Goal: Answer question/provide support

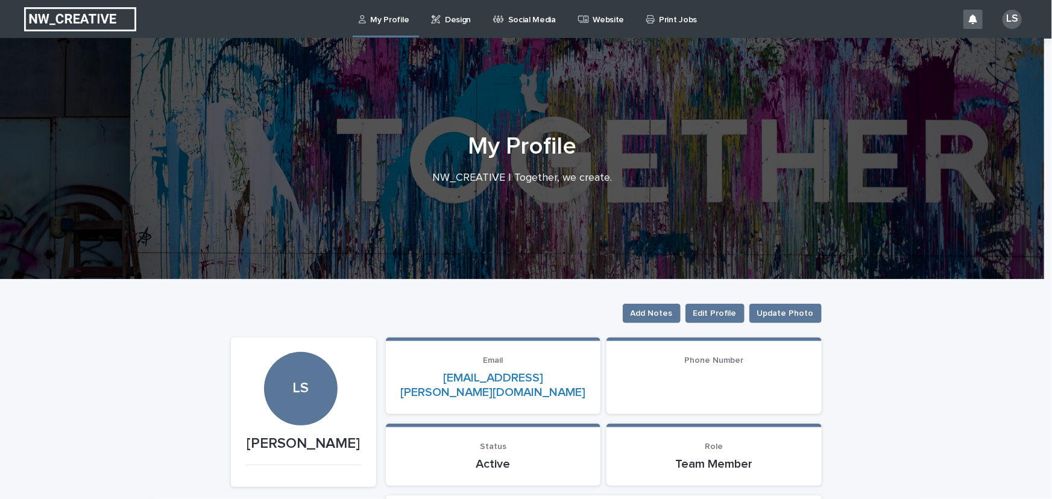
click at [439, 20] on div "Design" at bounding box center [453, 12] width 46 height 25
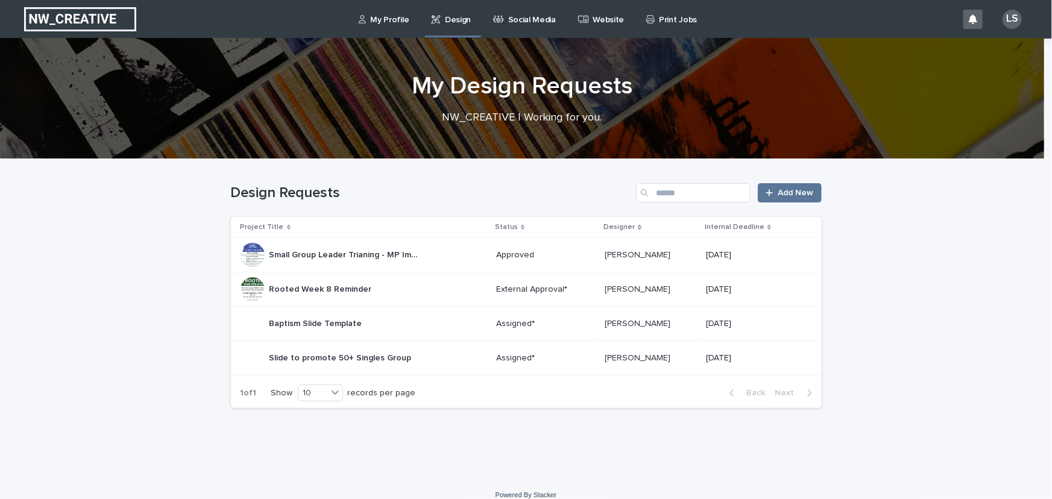
click at [326, 290] on p "Rooted Week 8 Reminder" at bounding box center [321, 288] width 105 height 13
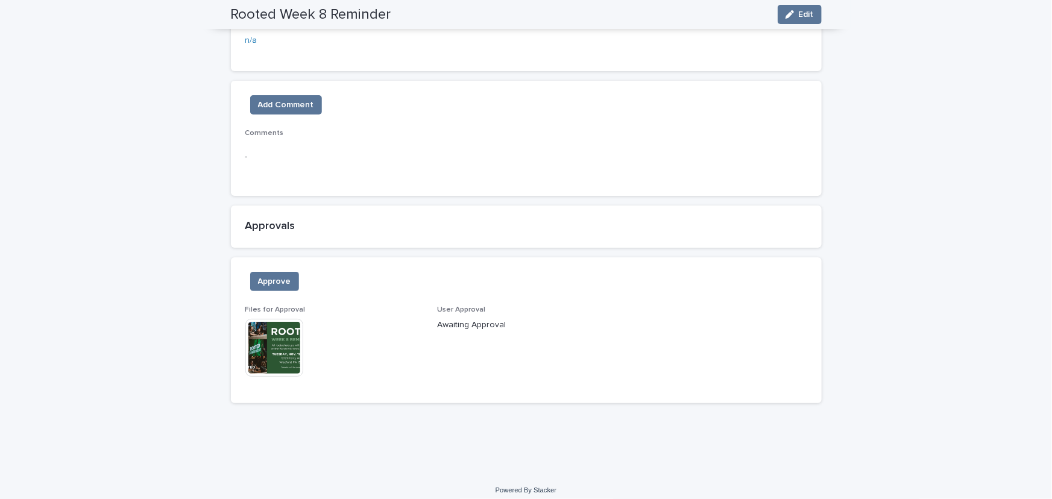
scroll to position [646, 0]
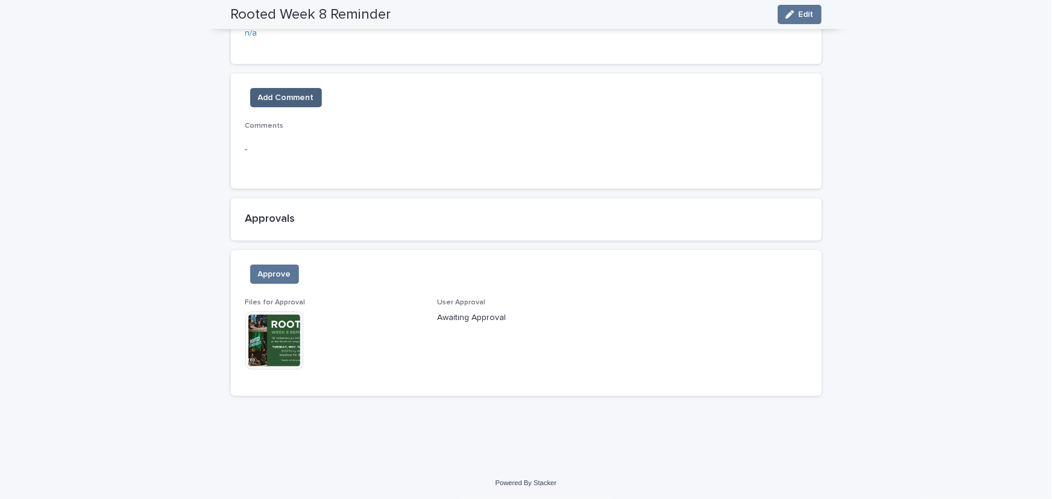
click at [278, 92] on span "Add Comment" at bounding box center [286, 98] width 56 height 12
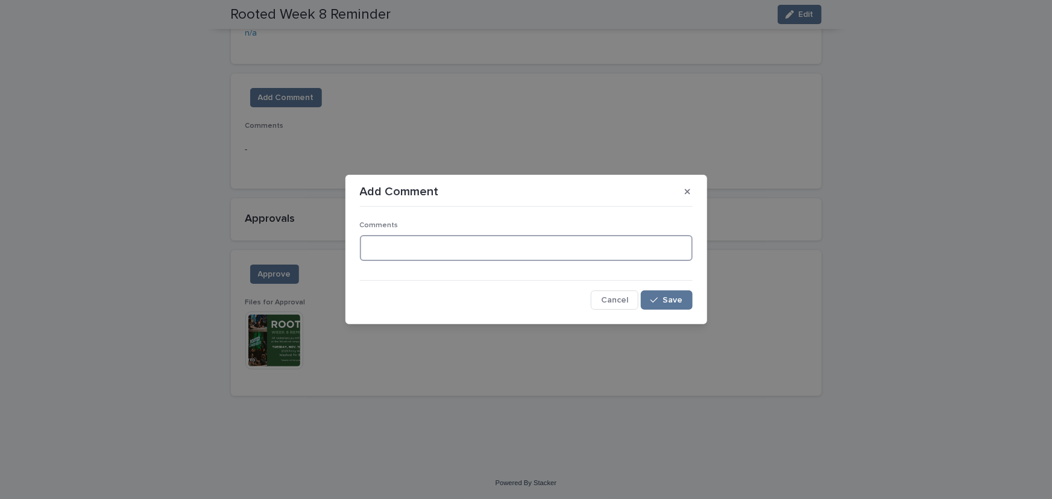
click at [409, 245] on textarea at bounding box center [526, 248] width 333 height 26
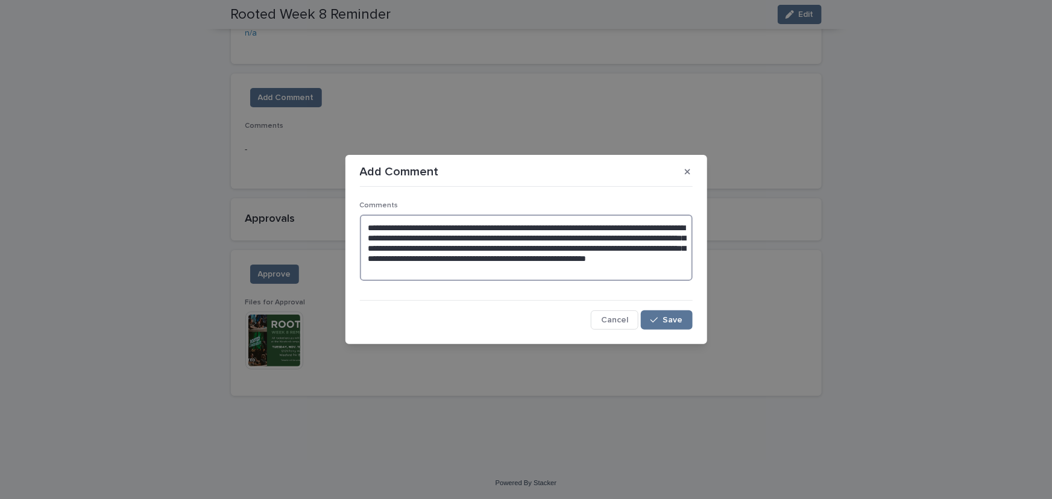
drag, startPoint x: 508, startPoint y: 255, endPoint x: 523, endPoint y: 259, distance: 15.5
click at [509, 255] on textarea "**********" at bounding box center [526, 248] width 333 height 66
type textarea "**********"
click at [686, 319] on button "Save" at bounding box center [666, 319] width 51 height 19
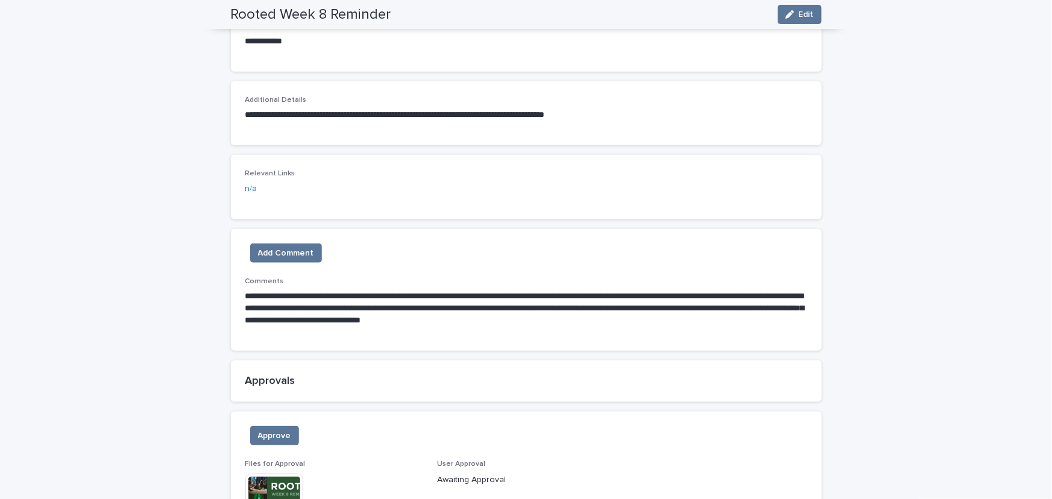
scroll to position [598, 0]
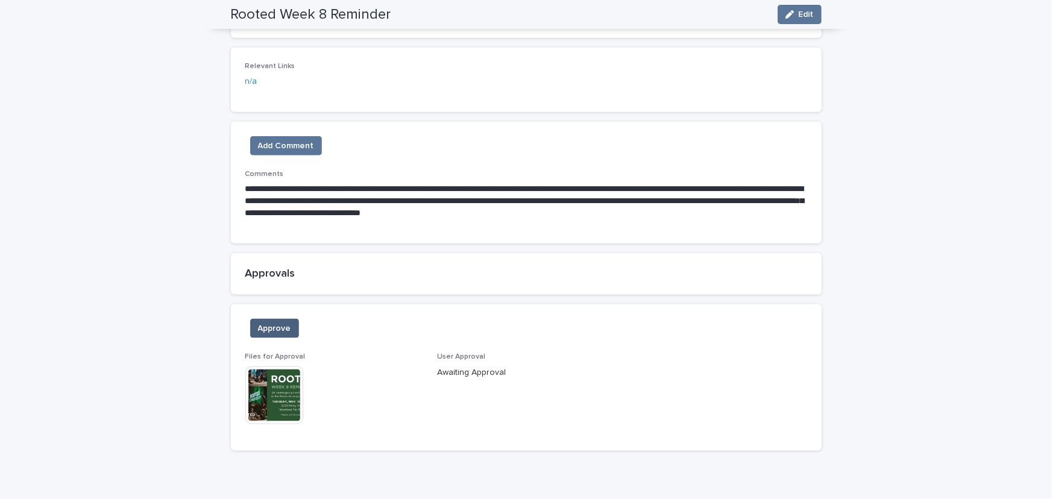
click at [284, 331] on span "Approve" at bounding box center [274, 328] width 33 height 12
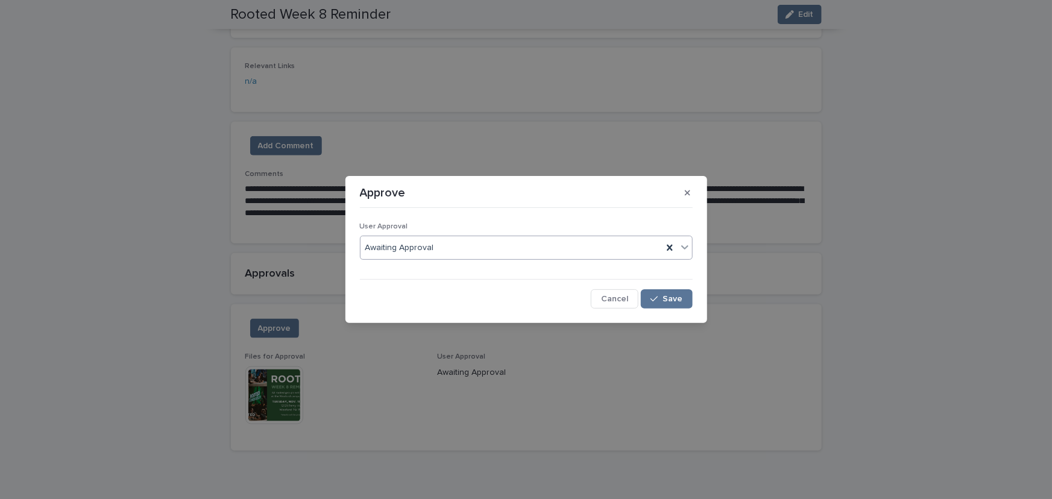
click at [691, 248] on div at bounding box center [684, 247] width 14 height 22
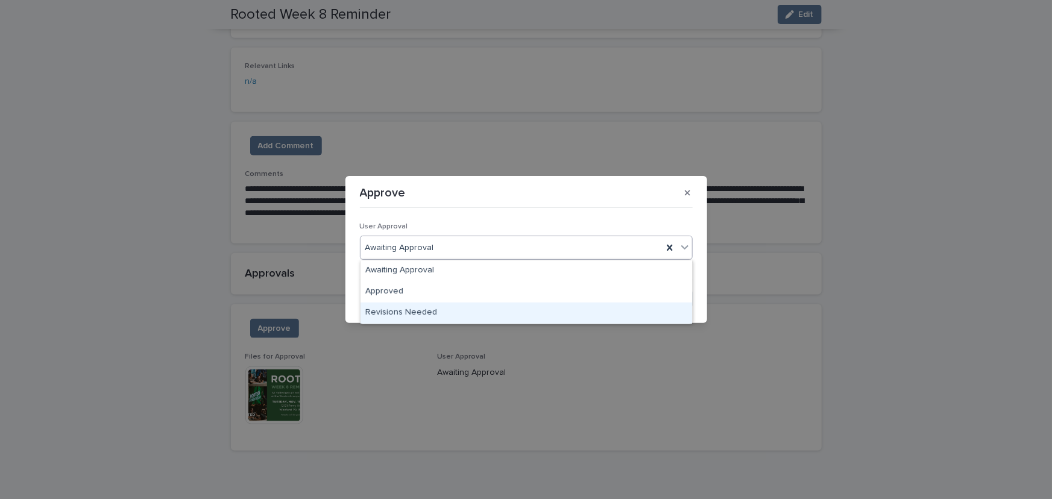
click at [440, 313] on div "Revisions Needed" at bounding box center [525, 312] width 331 height 21
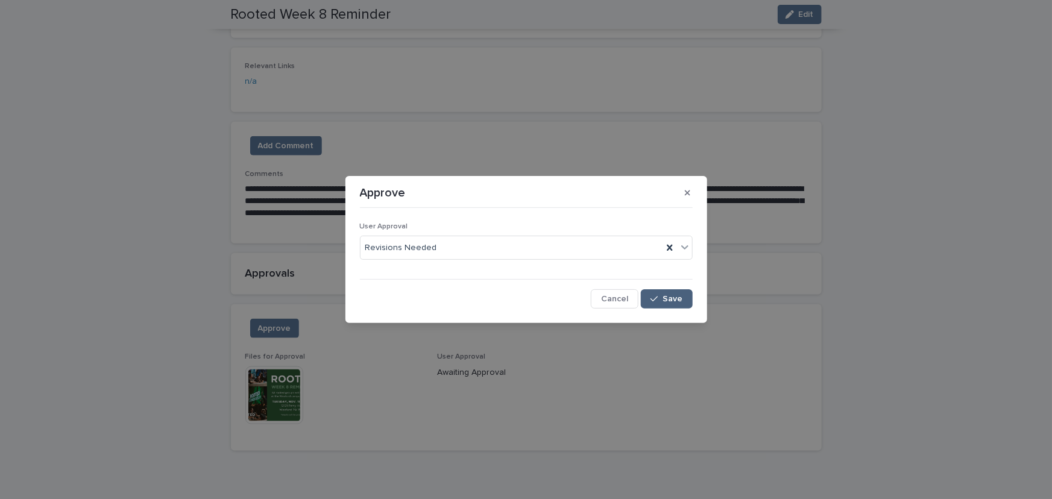
click at [671, 294] on button "Save" at bounding box center [666, 298] width 51 height 19
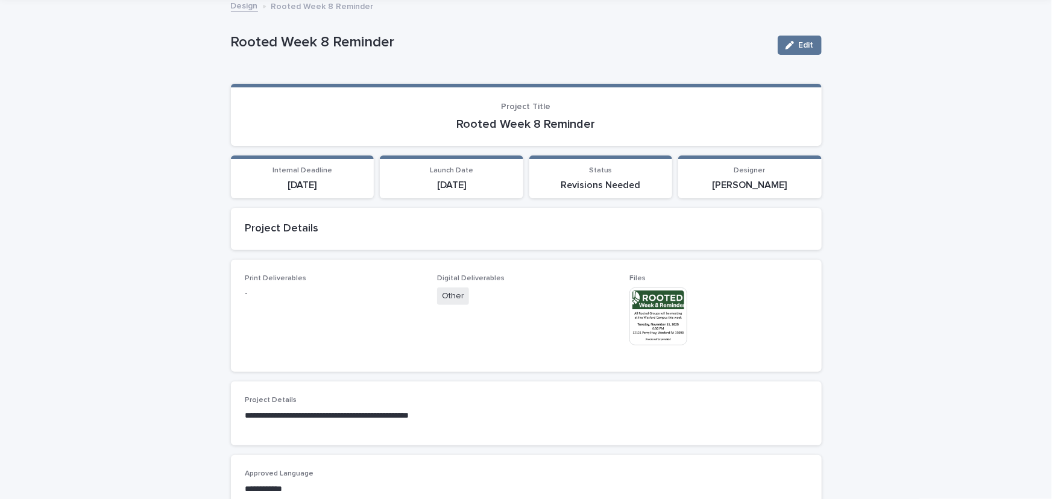
scroll to position [0, 0]
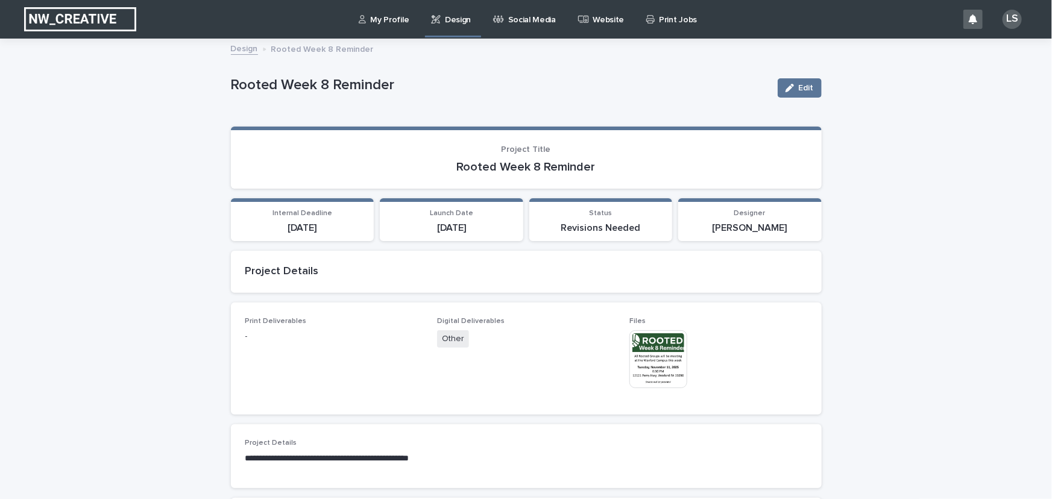
click at [644, 362] on img at bounding box center [658, 359] width 58 height 58
